Goal: Check status

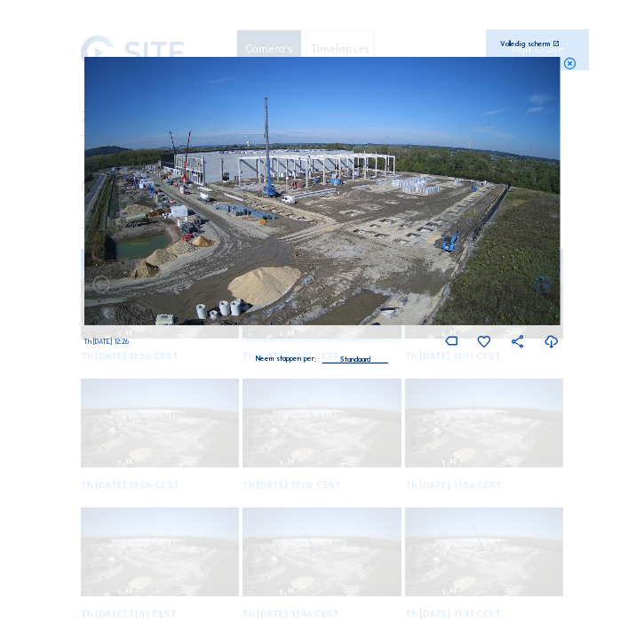
click at [571, 64] on icon at bounding box center [570, 64] width 14 height 14
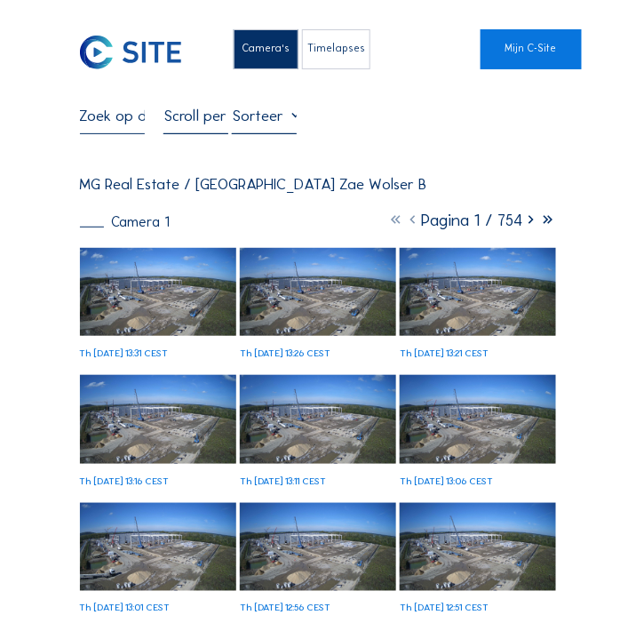
click at [163, 314] on img at bounding box center [158, 292] width 157 height 88
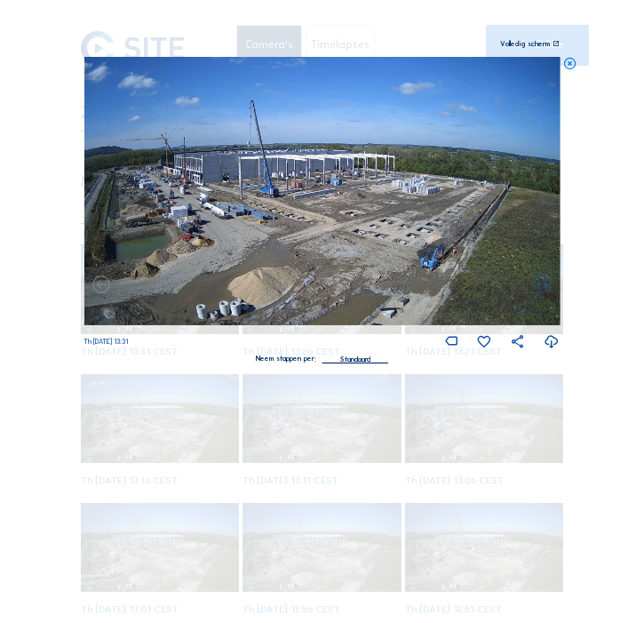
click at [554, 345] on icon at bounding box center [552, 342] width 16 height 20
click at [573, 66] on icon at bounding box center [570, 64] width 14 height 14
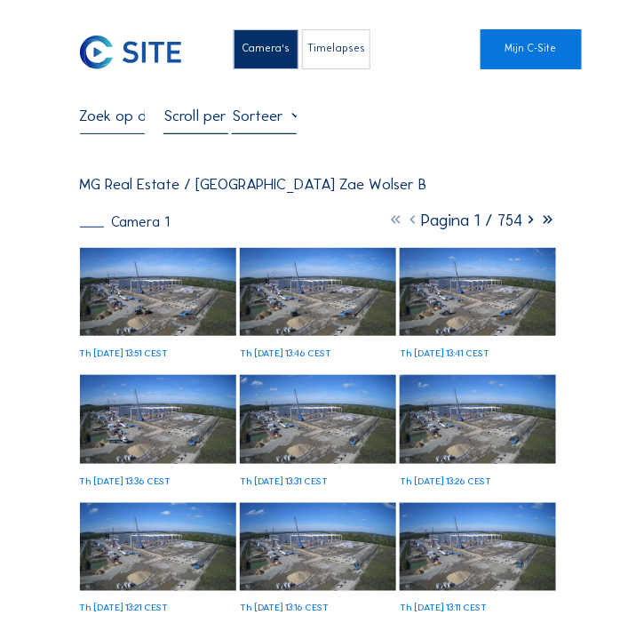
click at [192, 282] on img at bounding box center [158, 292] width 157 height 88
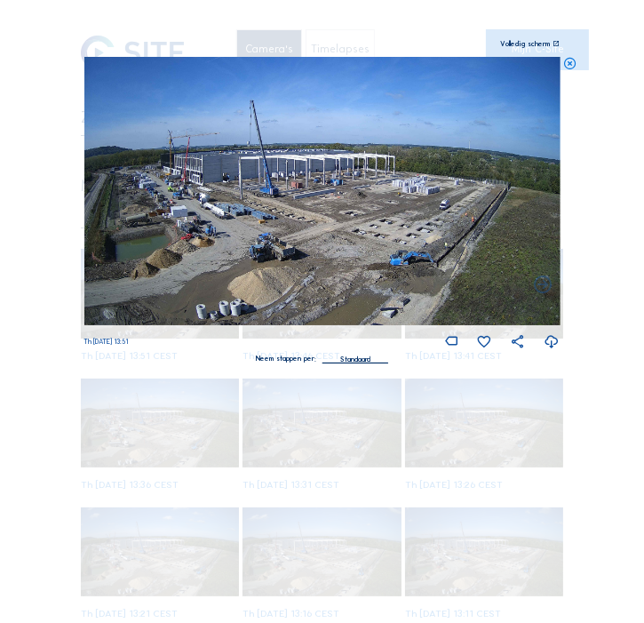
click at [557, 342] on icon at bounding box center [552, 342] width 16 height 20
